Goal: Task Accomplishment & Management: Use online tool/utility

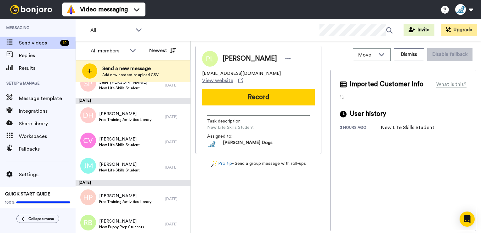
scroll to position [177, 0]
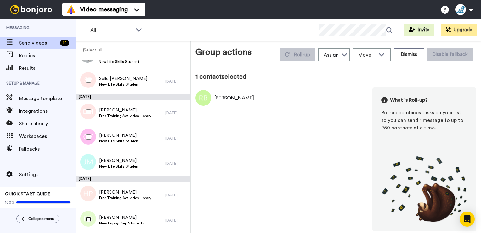
scroll to position [155, 0]
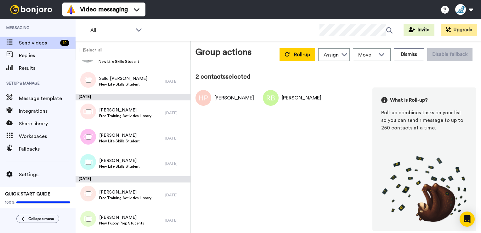
click at [89, 166] on div at bounding box center [87, 162] width 23 height 22
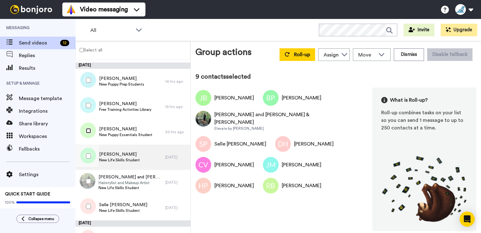
scroll to position [0, 0]
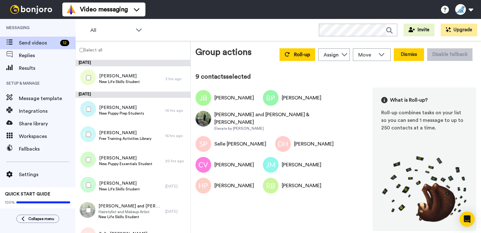
click at [412, 55] on button "Dismiss" at bounding box center [409, 54] width 30 height 13
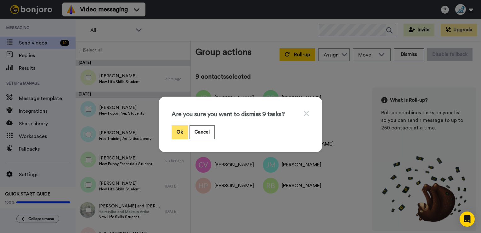
click at [178, 132] on button "Ok" at bounding box center [180, 132] width 16 height 14
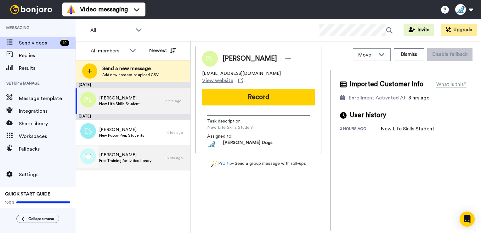
click at [117, 158] on span "Free Training Activities Library" at bounding box center [125, 160] width 52 height 5
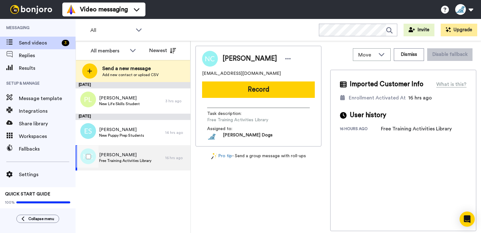
click at [122, 157] on span "[PERSON_NAME]" at bounding box center [125, 155] width 52 height 6
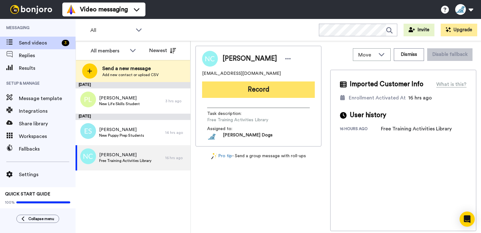
click at [246, 90] on button "Record" at bounding box center [258, 89] width 113 height 16
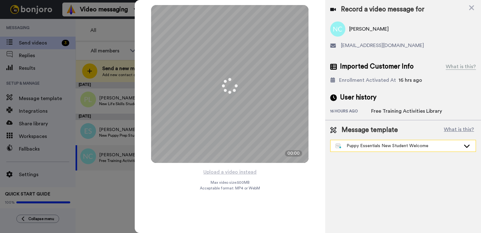
click at [470, 144] on icon at bounding box center [467, 145] width 6 height 3
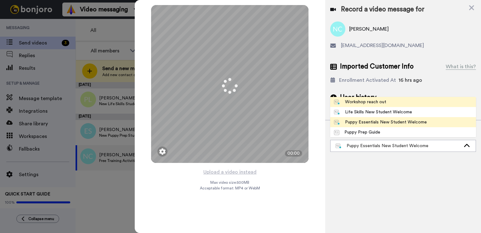
click at [366, 100] on div "Workshop reach out" at bounding box center [360, 102] width 52 height 6
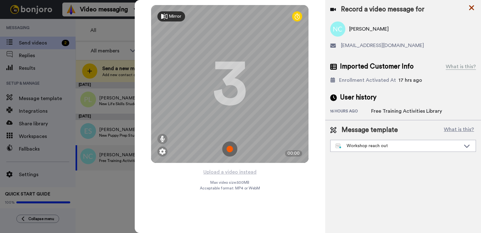
click at [474, 9] on icon at bounding box center [472, 7] width 5 height 5
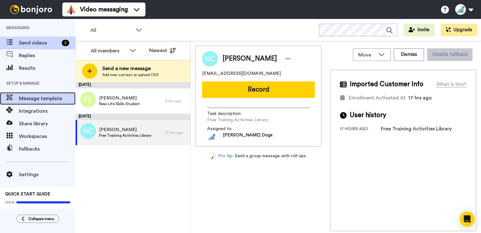
click at [29, 98] on span "Message template" at bounding box center [47, 99] width 57 height 8
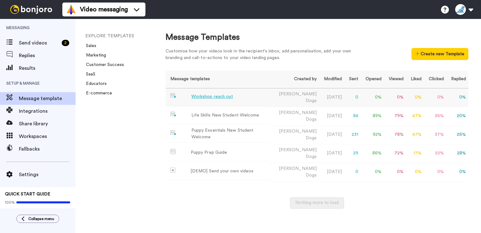
click at [211, 98] on div "Workshop reach out" at bounding box center [213, 96] width 42 height 7
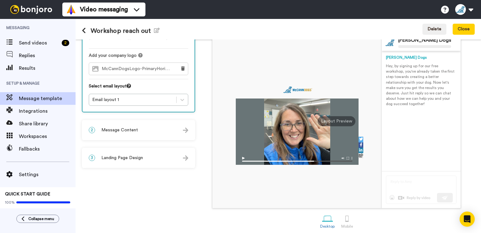
scroll to position [49, 0]
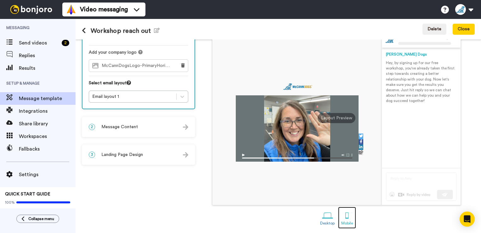
click at [345, 217] on div at bounding box center [347, 215] width 11 height 11
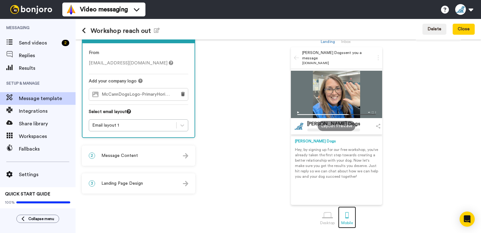
scroll to position [20, 0]
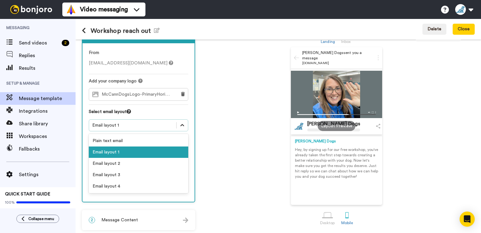
click at [180, 125] on icon at bounding box center [182, 125] width 6 height 6
click at [146, 162] on div "Email layout 2" at bounding box center [139, 163] width 100 height 11
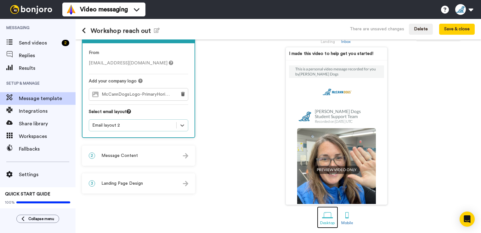
click at [327, 214] on div at bounding box center [327, 214] width 11 height 11
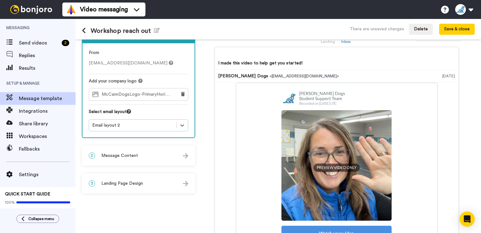
scroll to position [63, 0]
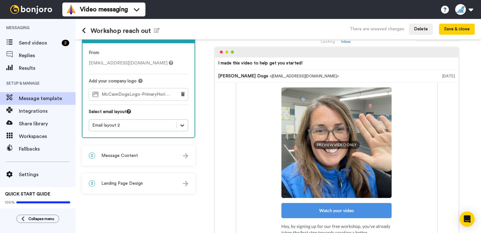
click at [185, 125] on icon at bounding box center [182, 125] width 6 height 6
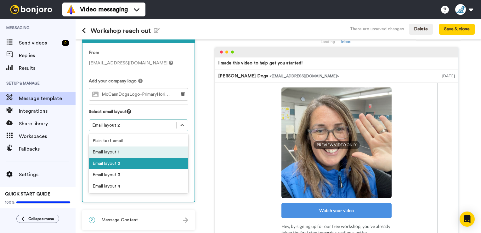
click at [145, 150] on div "Email layout 1" at bounding box center [139, 151] width 100 height 11
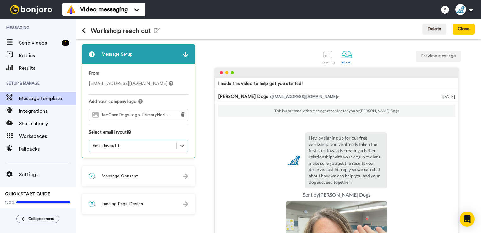
scroll to position [0, 0]
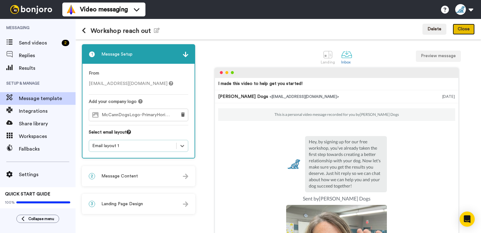
click at [468, 29] on button "Close" at bounding box center [464, 29] width 22 height 11
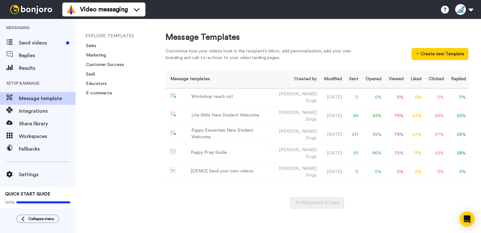
click at [96, 154] on div "EXPLORE TEMPLATES Sales Marketing Customer Success SaaS Educators E-commerce" at bounding box center [115, 126] width 78 height 214
click at [26, 45] on span "Send videos" at bounding box center [41, 43] width 45 height 8
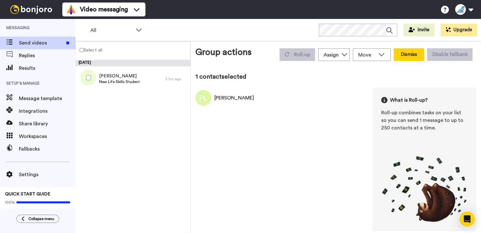
click at [415, 56] on button "Dismiss" at bounding box center [409, 54] width 30 height 13
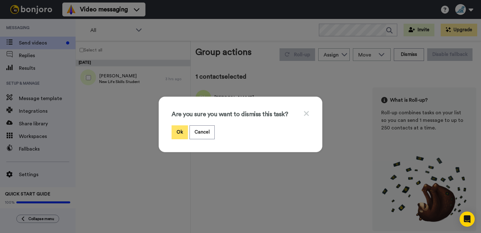
click at [181, 134] on button "Ok" at bounding box center [180, 132] width 16 height 14
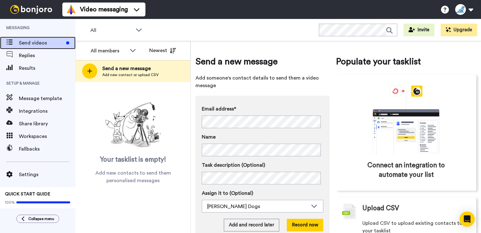
click at [29, 45] on span "Send videos" at bounding box center [41, 43] width 45 height 8
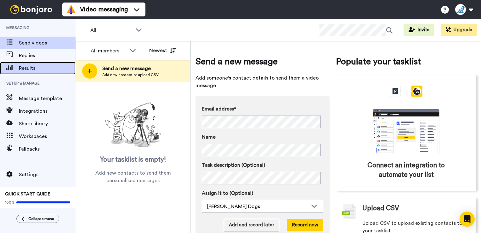
click at [35, 69] on span "Results" at bounding box center [47, 68] width 57 height 8
